Goal: Browse casually

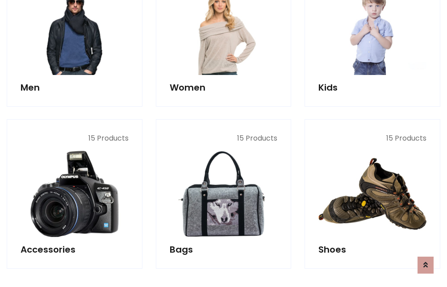
scroll to position [299, 0]
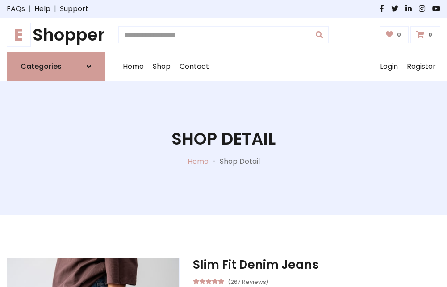
click at [56, 35] on h1 "E Shopper" at bounding box center [56, 35] width 98 height 20
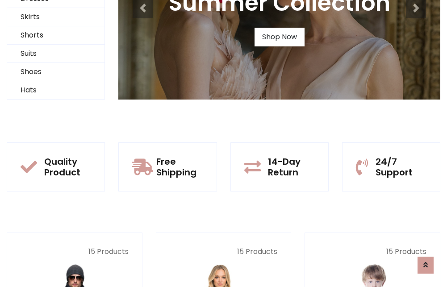
scroll to position [86, 0]
